Goal: Book appointment/travel/reservation

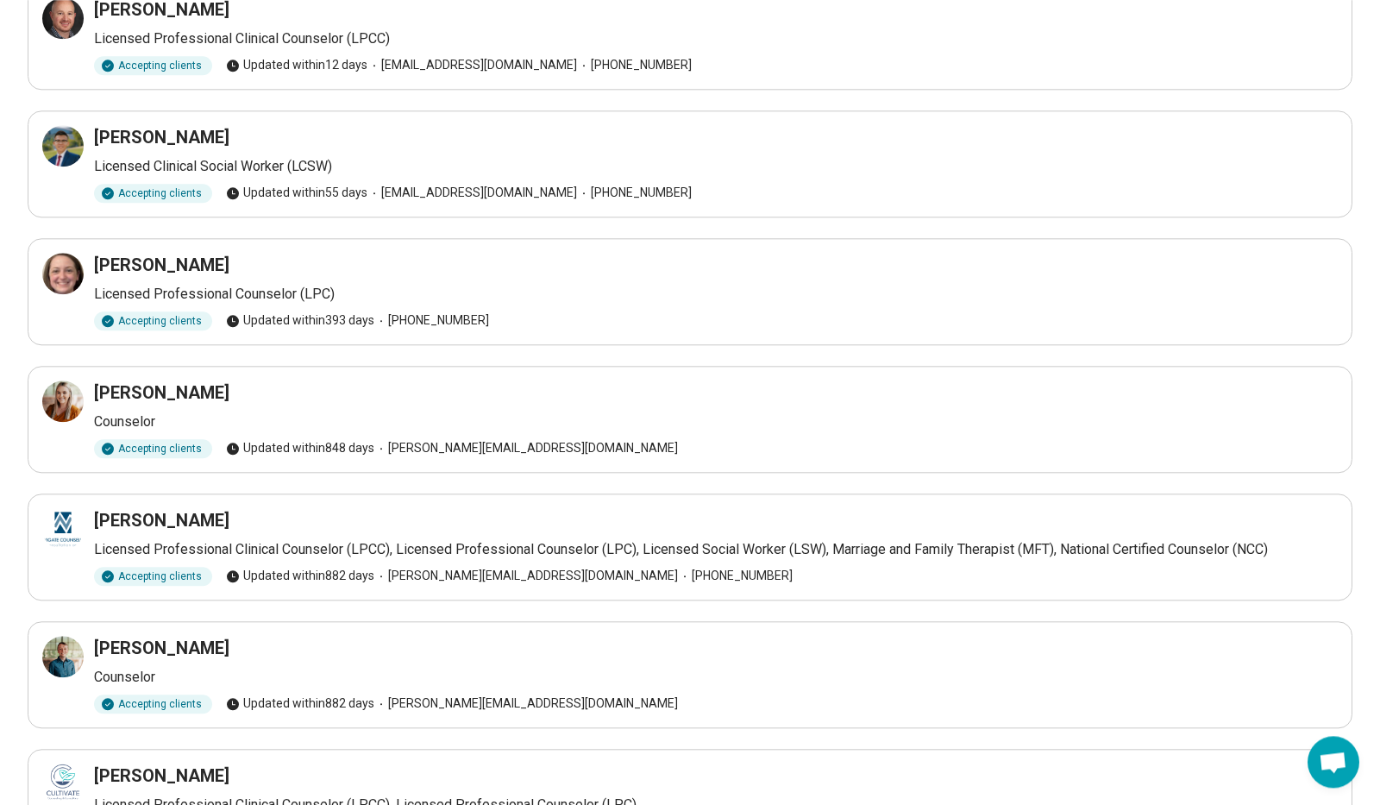
scroll to position [398, 0]
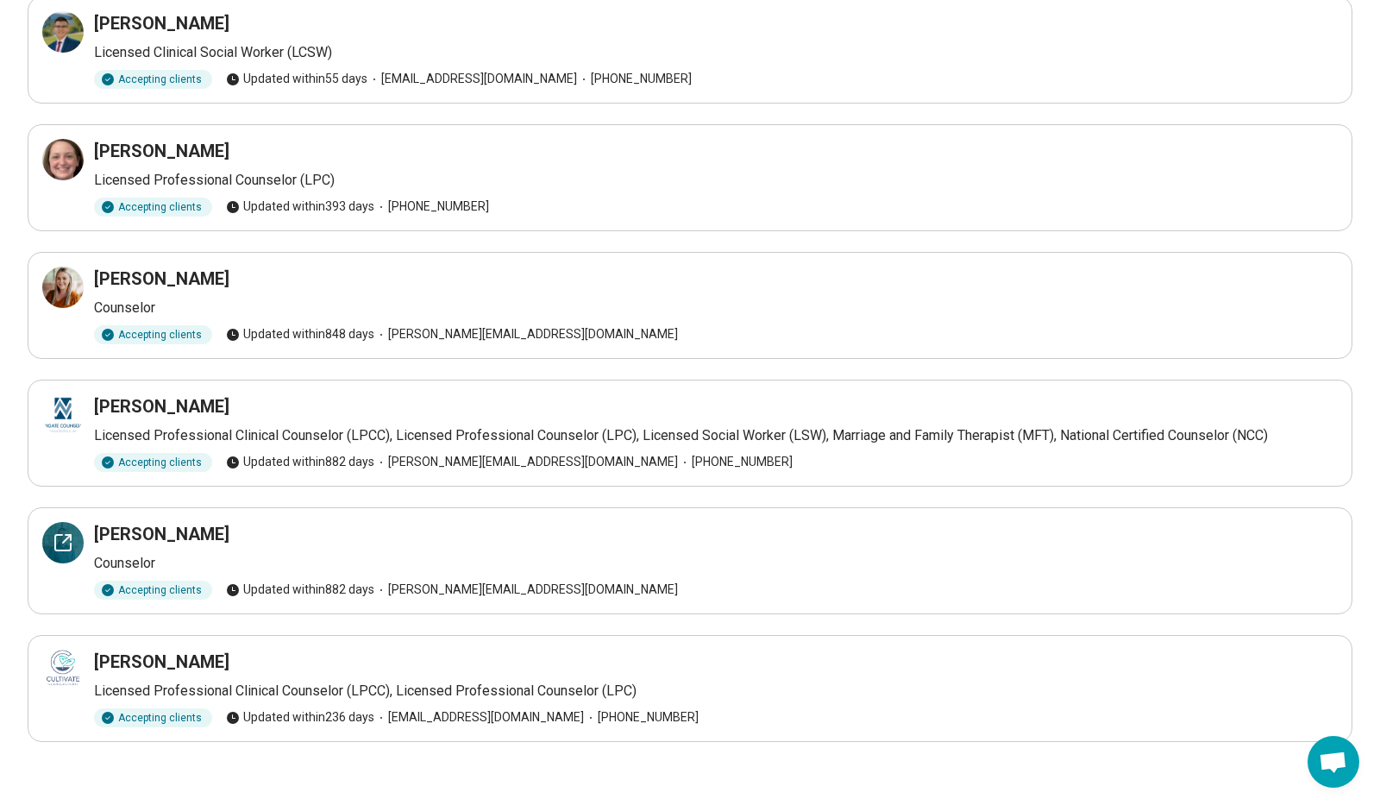
click at [77, 532] on div at bounding box center [62, 542] width 41 height 41
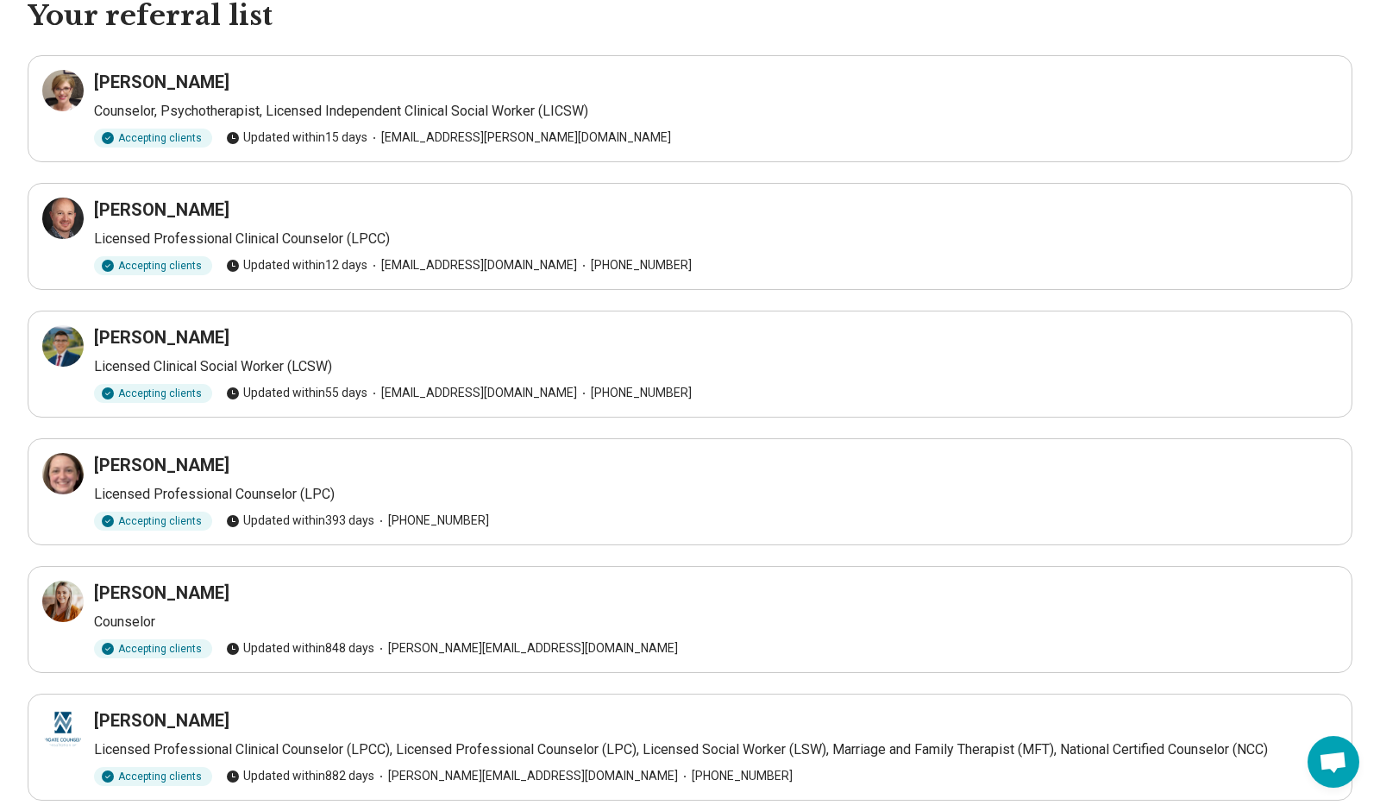
scroll to position [0, 0]
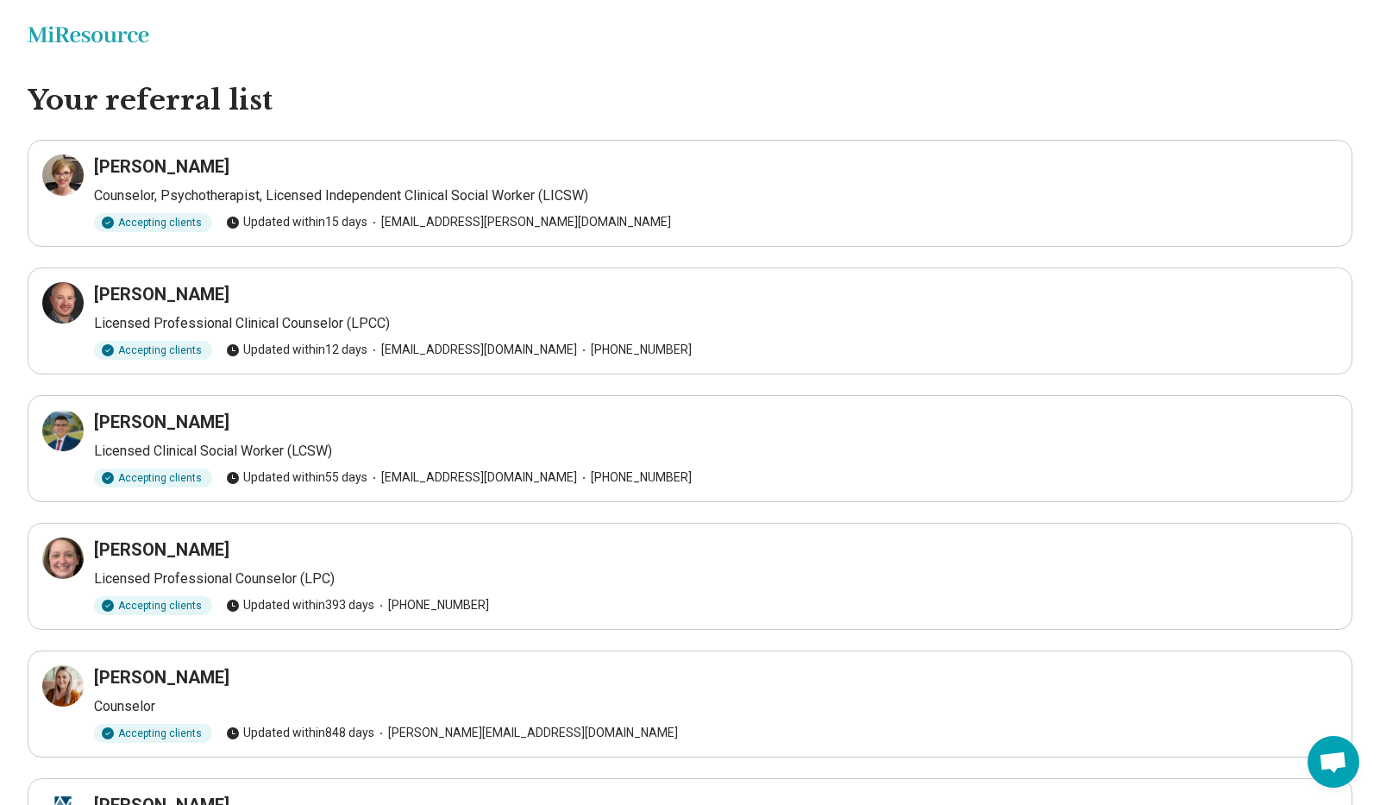
click at [97, 170] on h3 "Juliane Belisle" at bounding box center [161, 166] width 135 height 24
click at [76, 172] on div at bounding box center [62, 174] width 41 height 41
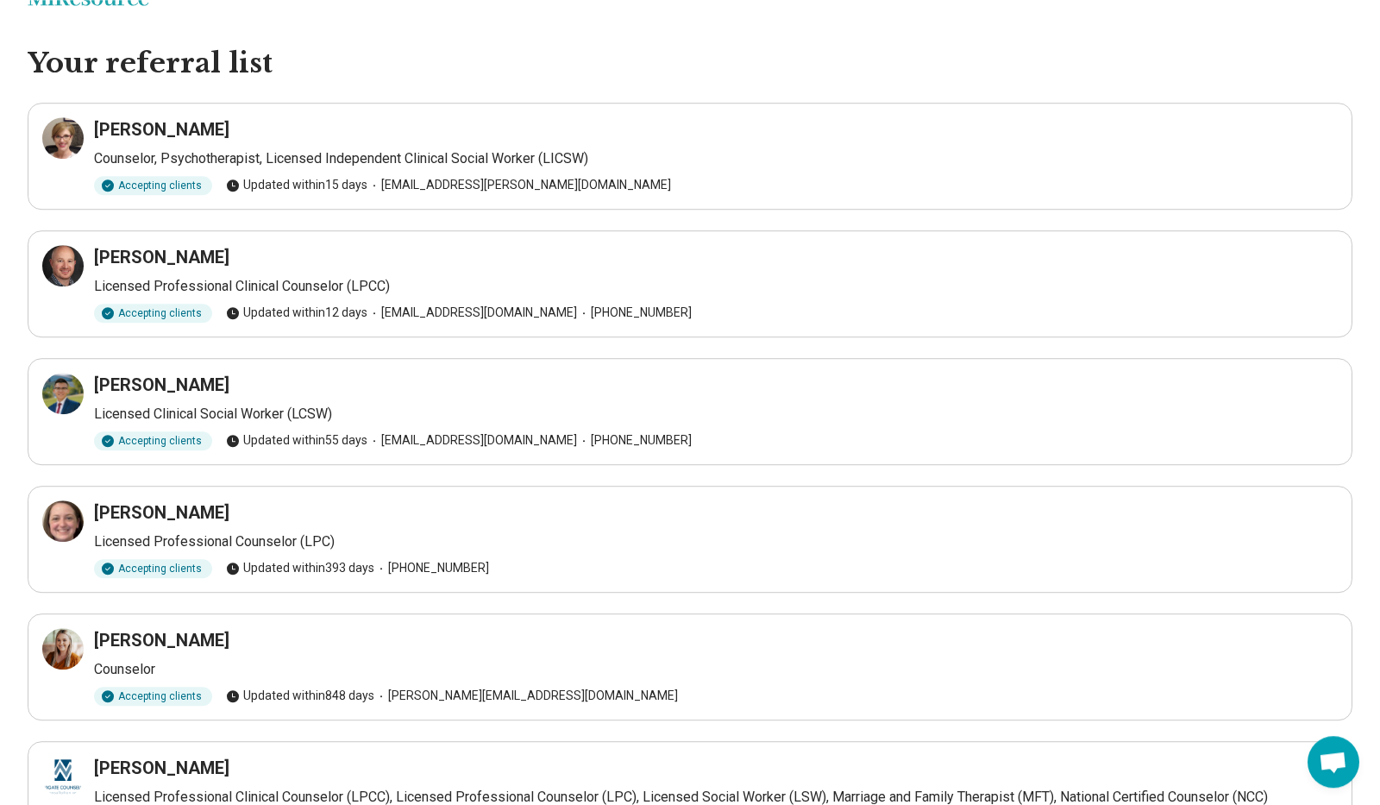
scroll to position [44, 0]
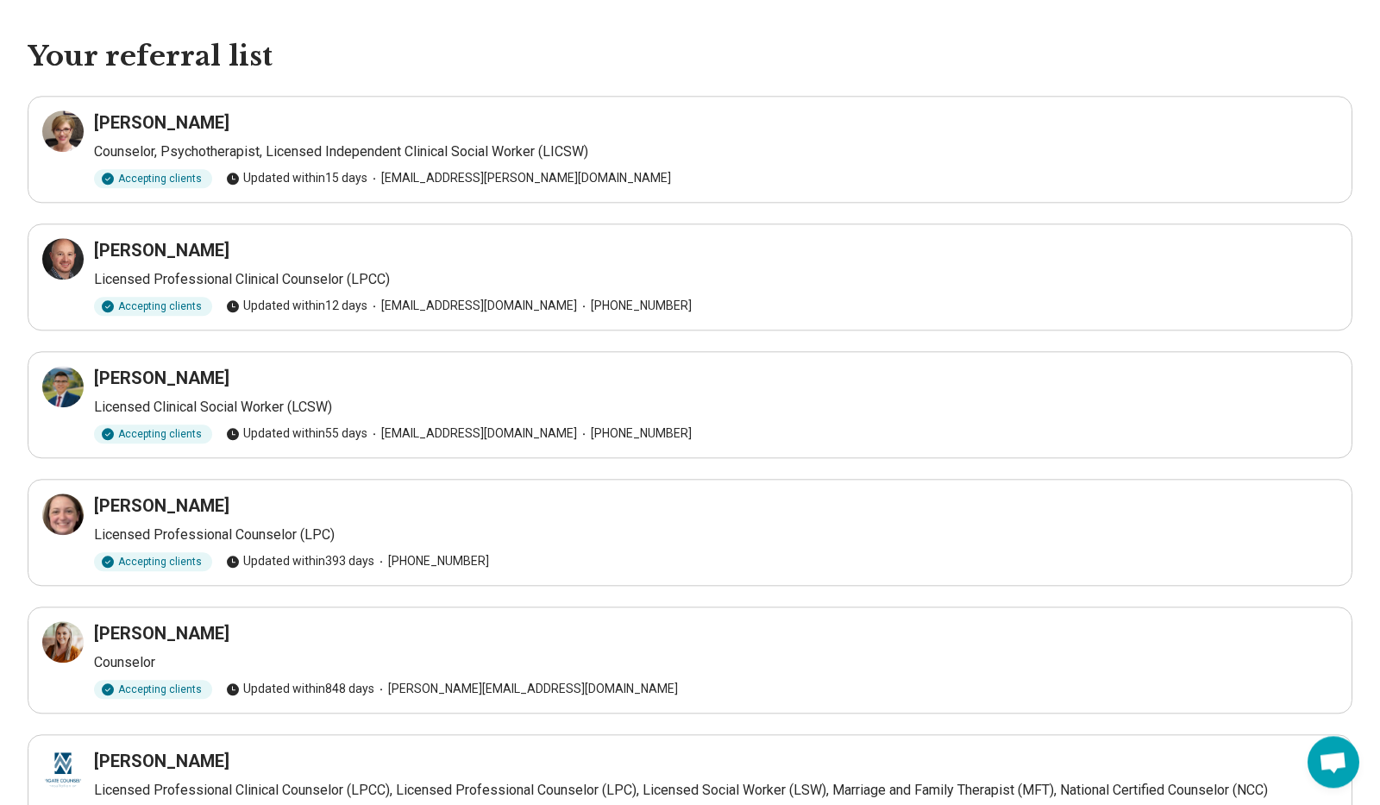
click at [196, 507] on h3 "Theresa Murgola" at bounding box center [161, 505] width 135 height 24
click at [72, 505] on icon at bounding box center [63, 514] width 21 height 21
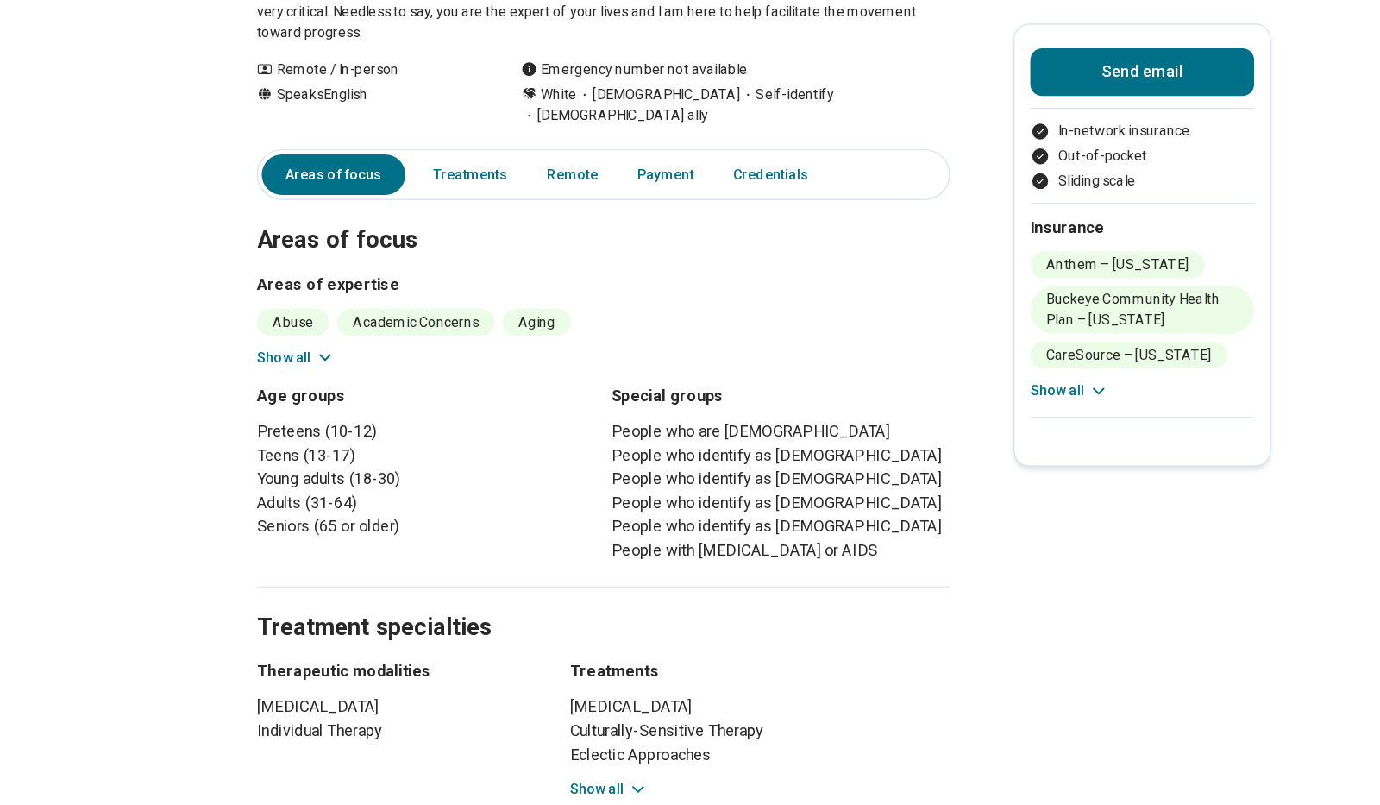
scroll to position [331, 0]
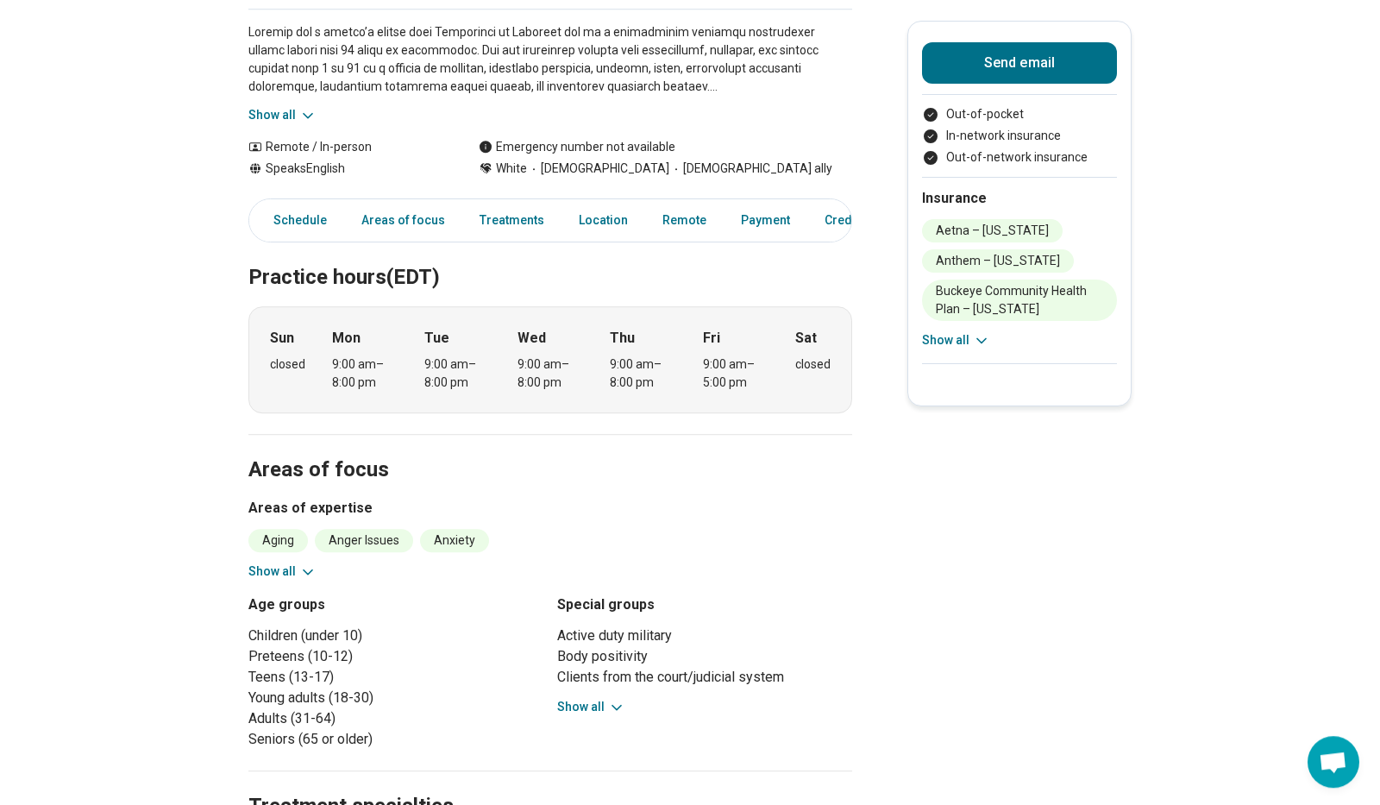
scroll to position [254, 0]
click at [577, 715] on button "Show all" at bounding box center [591, 706] width 68 height 18
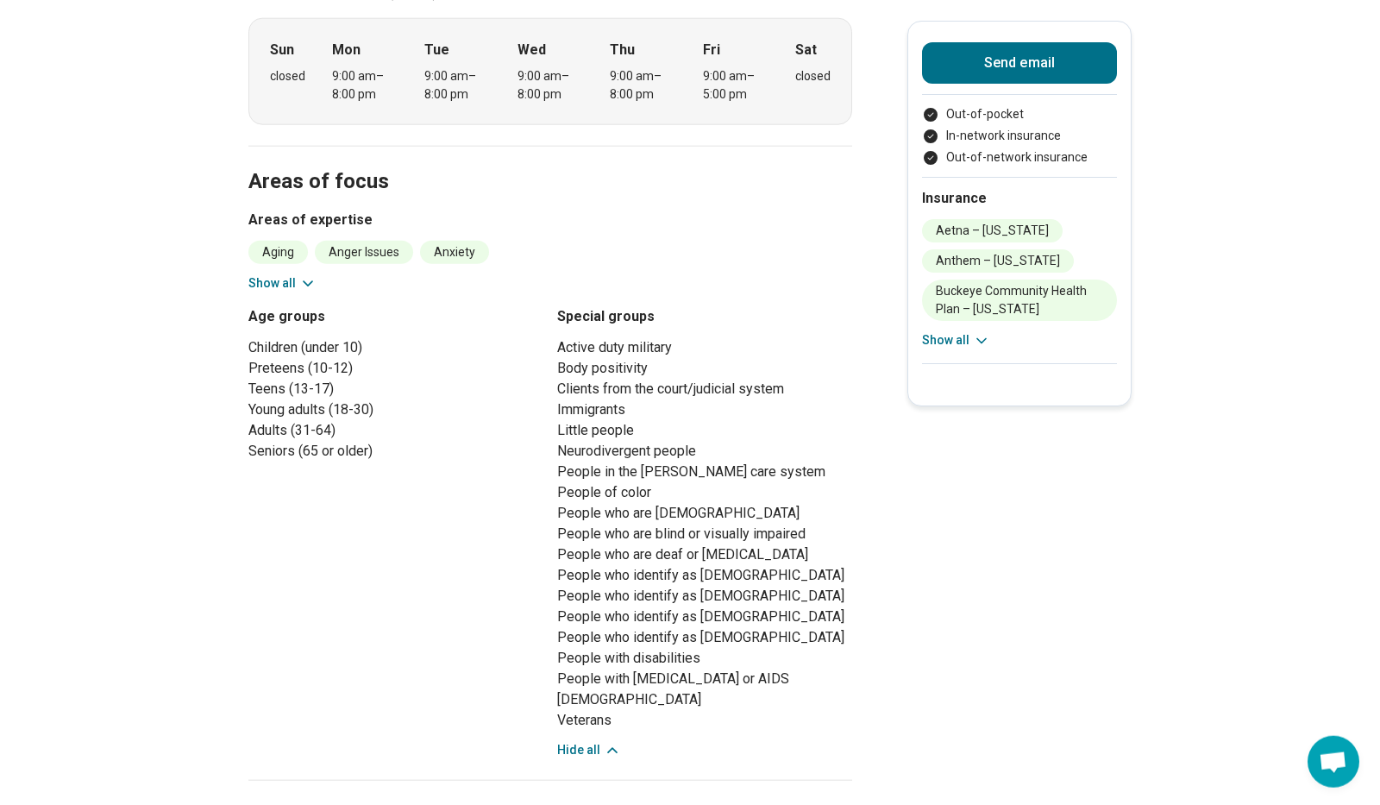
scroll to position [542, 0]
click at [574, 626] on li "People who identify as [DEMOGRAPHIC_DATA]" at bounding box center [704, 615] width 295 height 21
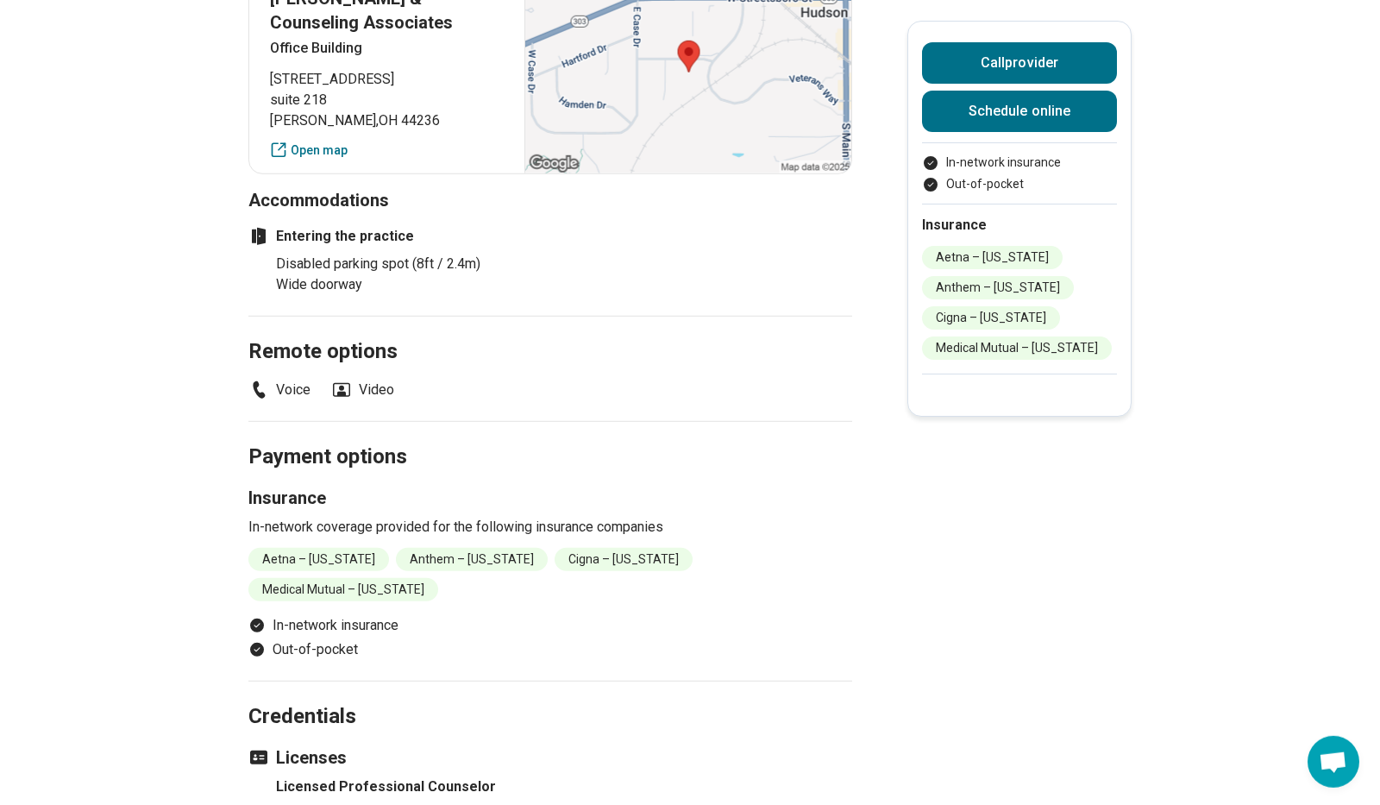
scroll to position [752, 0]
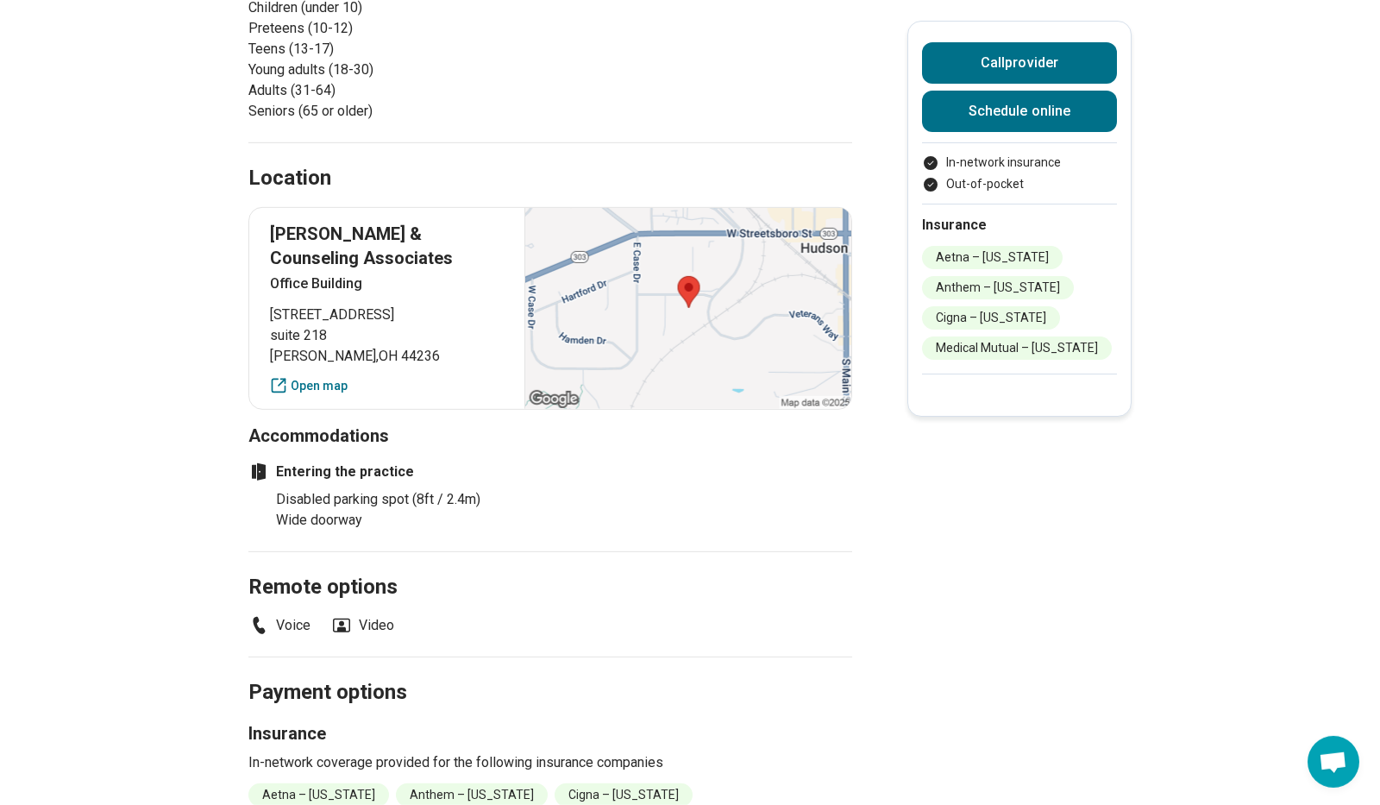
drag, startPoint x: 755, startPoint y: 297, endPoint x: 626, endPoint y: 342, distance: 136.4
click at [626, 342] on div at bounding box center [687, 308] width 327 height 201
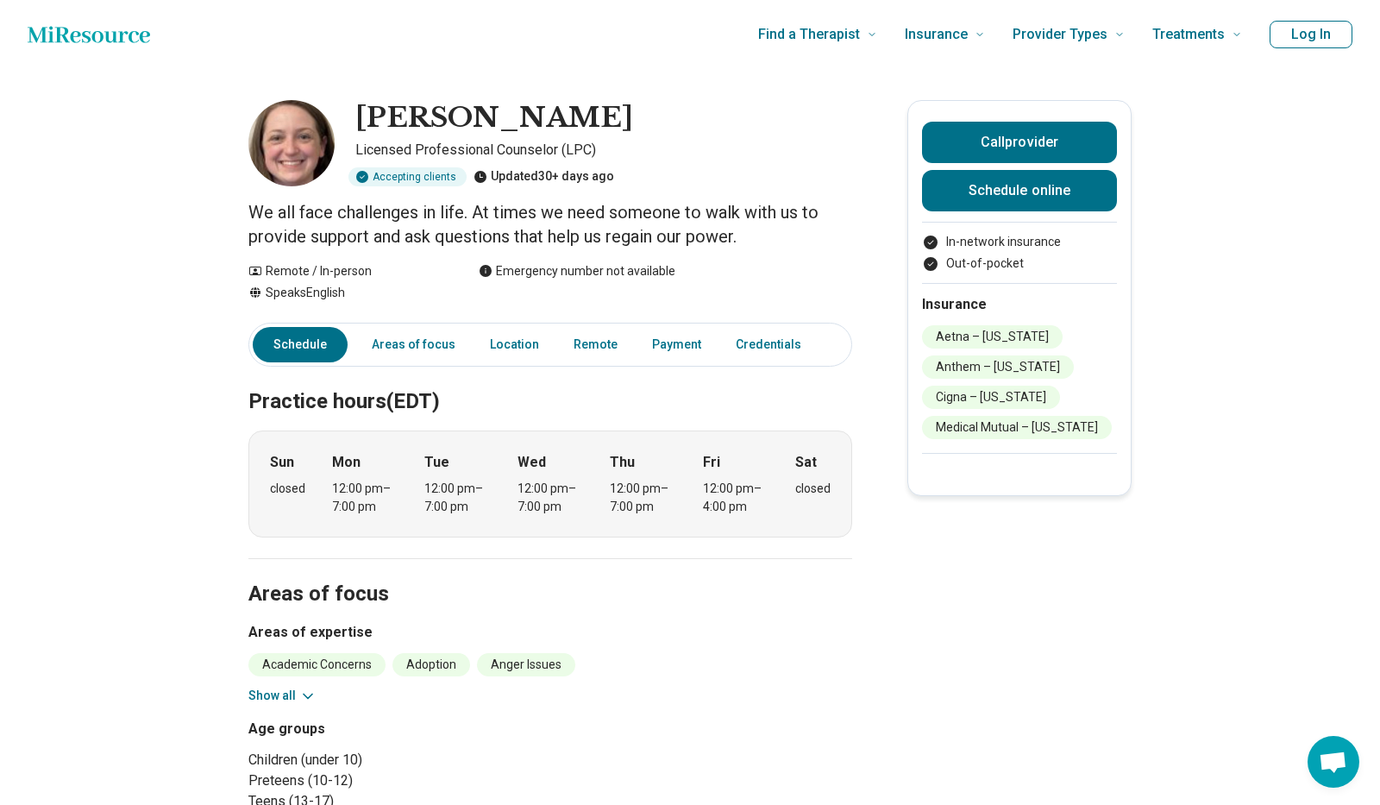
scroll to position [23, 0]
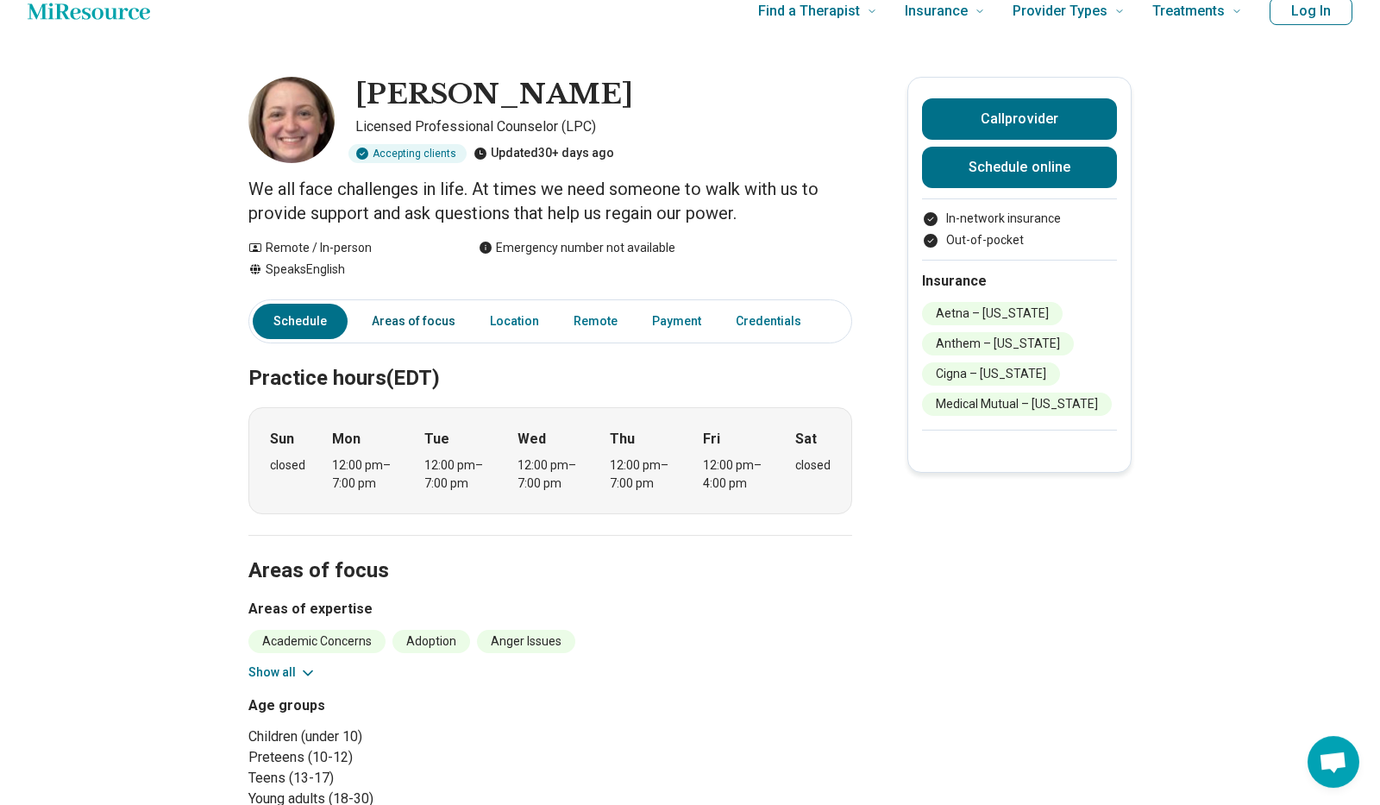
click at [411, 325] on link "Areas of focus" at bounding box center [413, 321] width 104 height 35
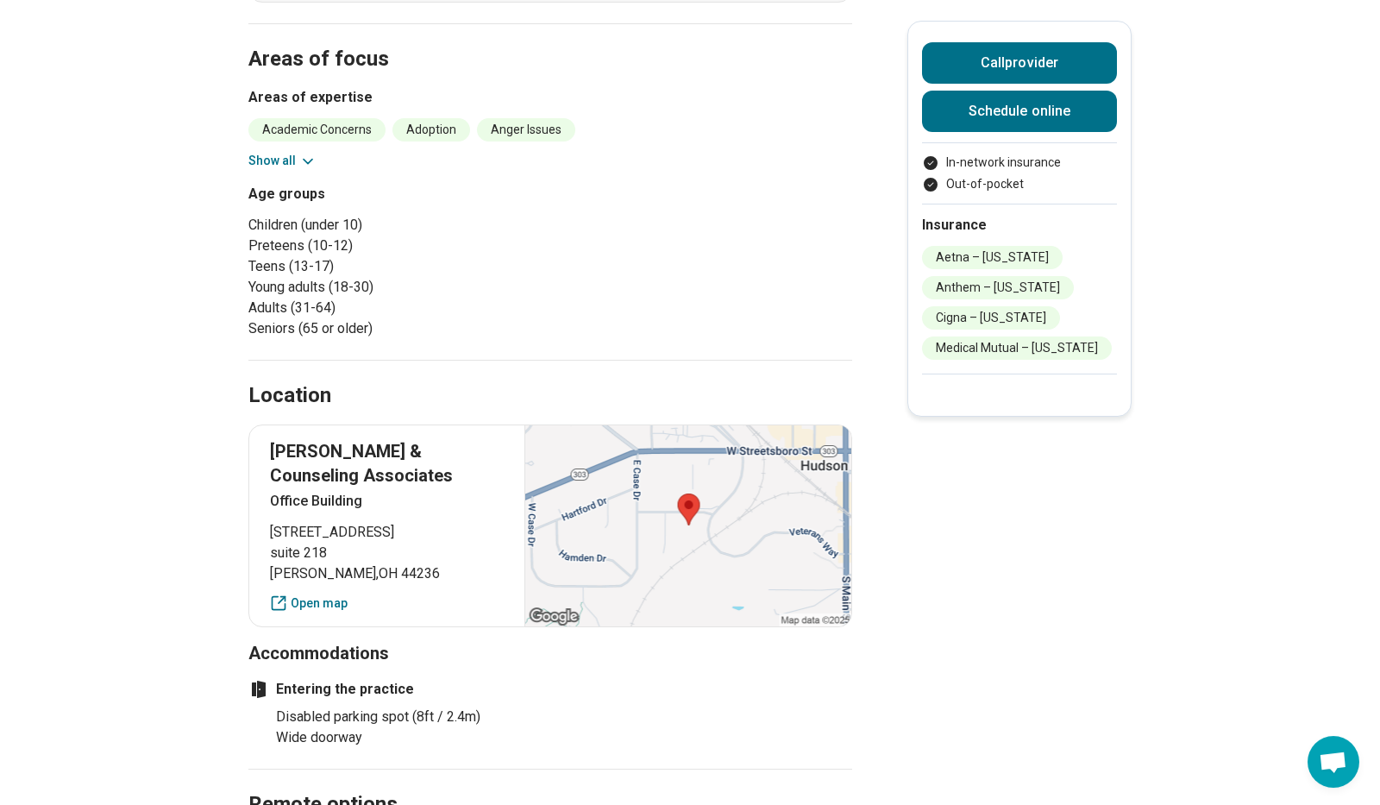
scroll to position [536, 0]
click at [303, 163] on icon at bounding box center [307, 159] width 17 height 17
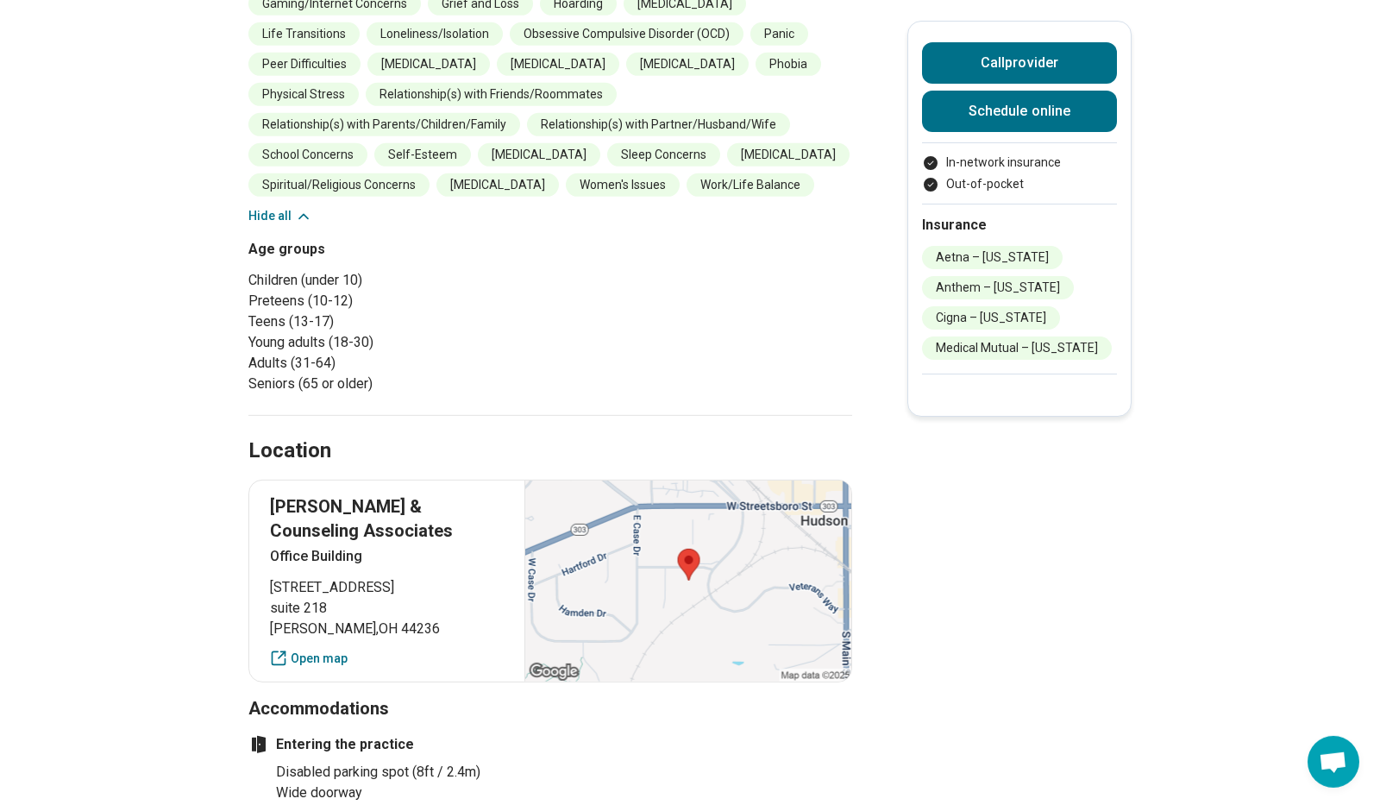
scroll to position [907, 0]
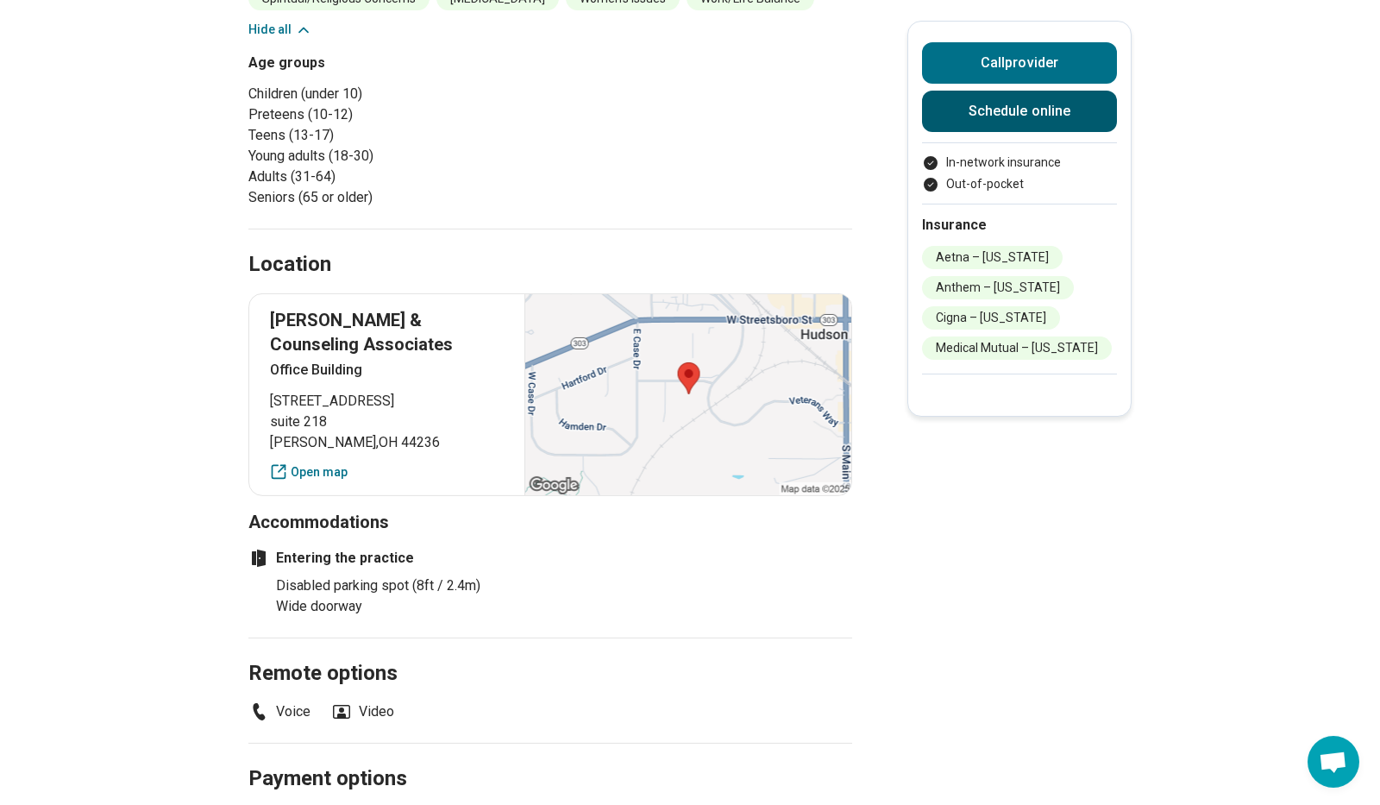
click at [960, 112] on link "Schedule online" at bounding box center [1019, 111] width 195 height 41
